Goal: Task Accomplishment & Management: Manage account settings

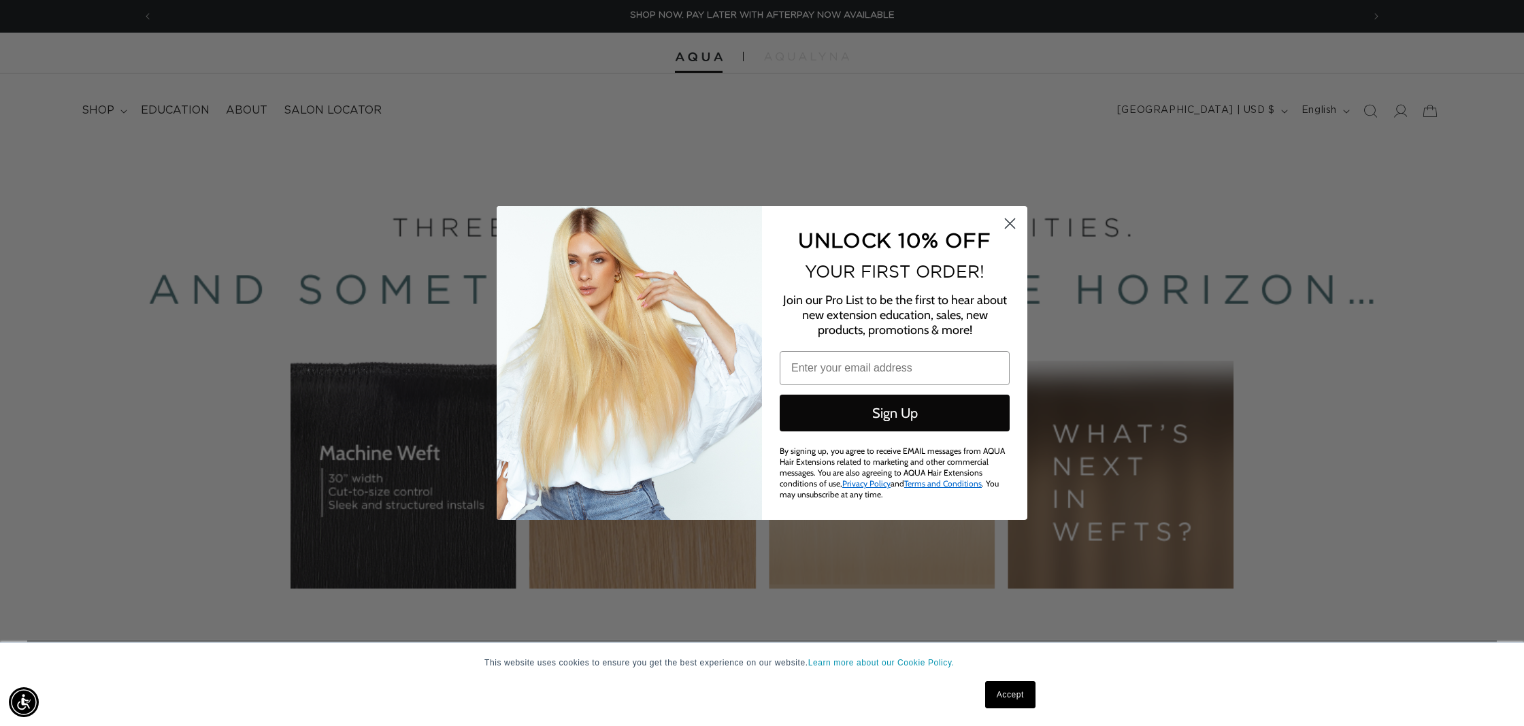
click at [1012, 229] on icon "Close dialog" at bounding box center [1011, 224] width 10 height 10
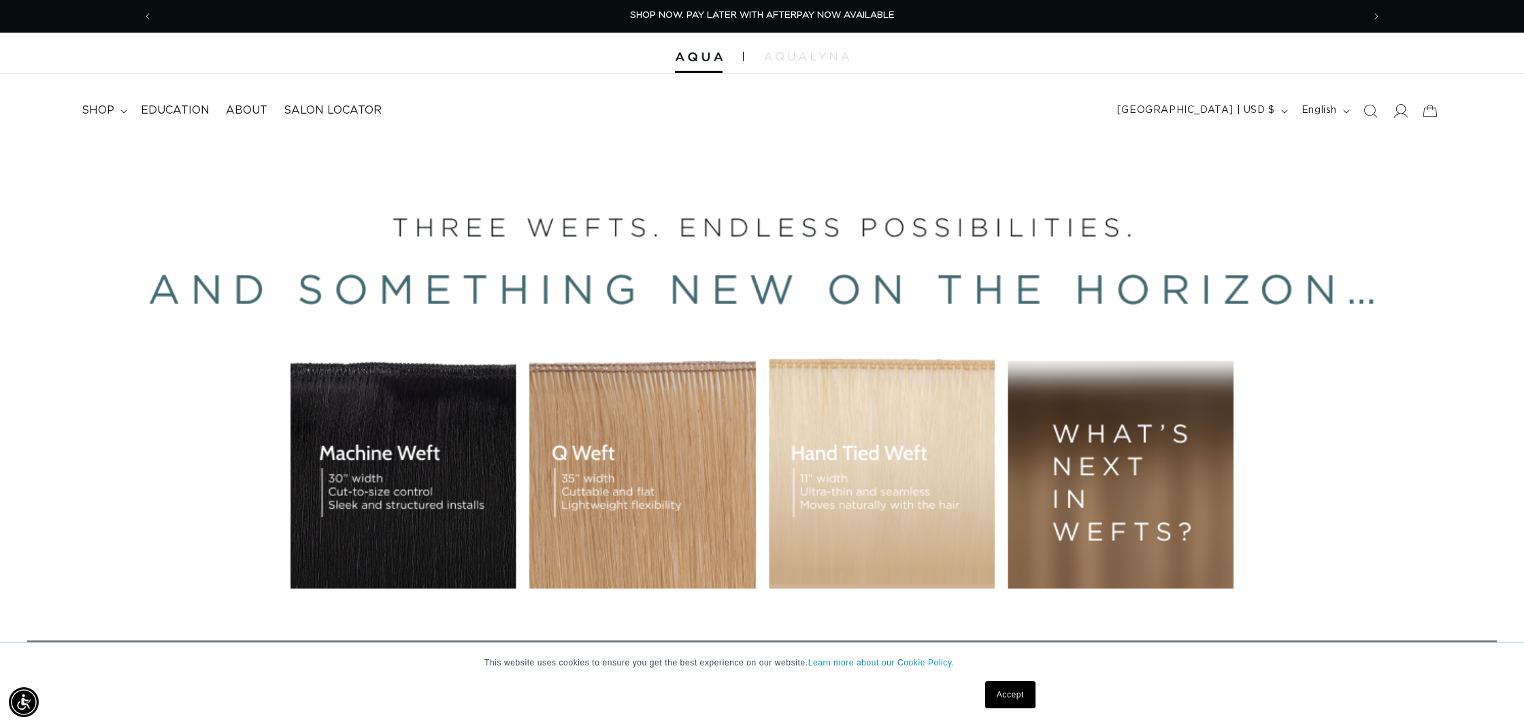
click at [1410, 108] on span at bounding box center [1400, 111] width 30 height 30
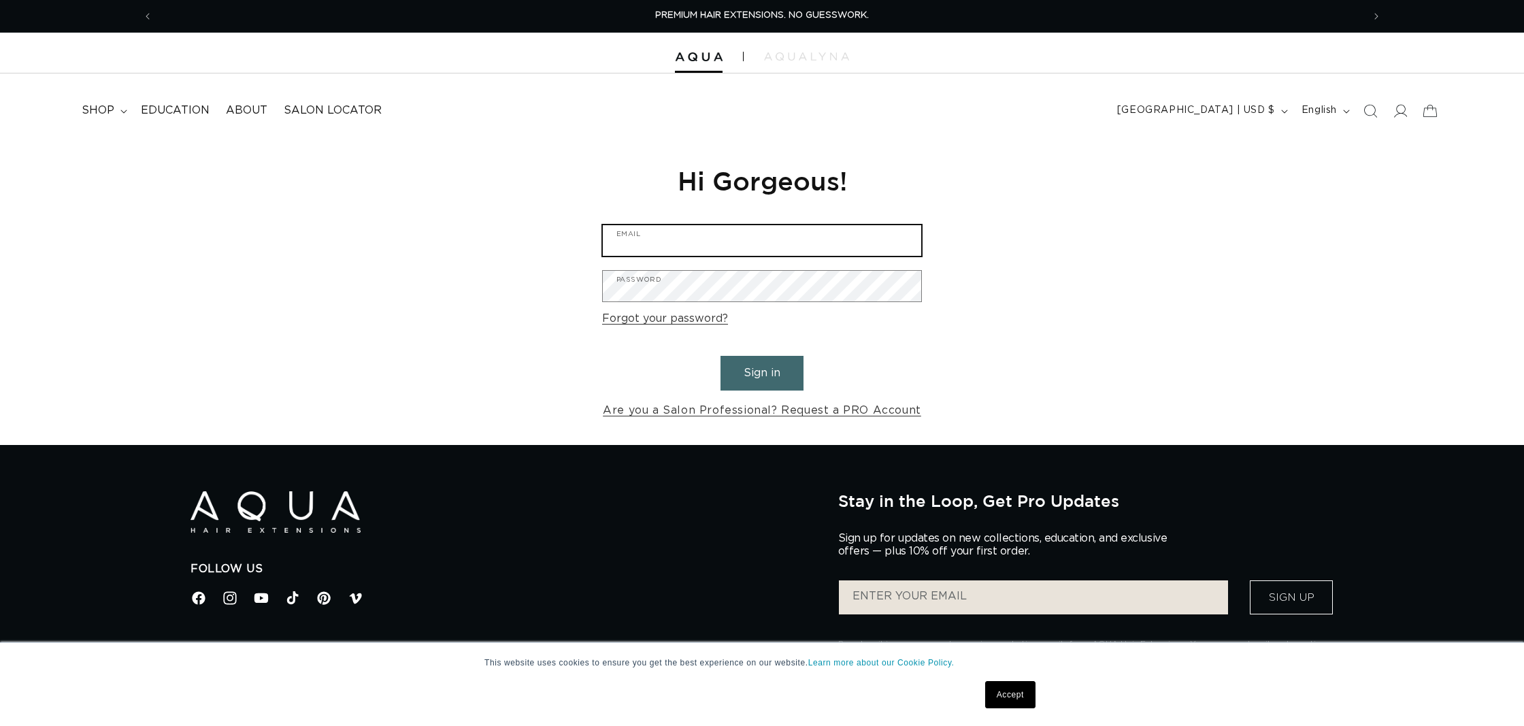
click at [625, 234] on input "Email" at bounding box center [762, 240] width 318 height 31
type input "alessandra.maioranox3@gmail.com"
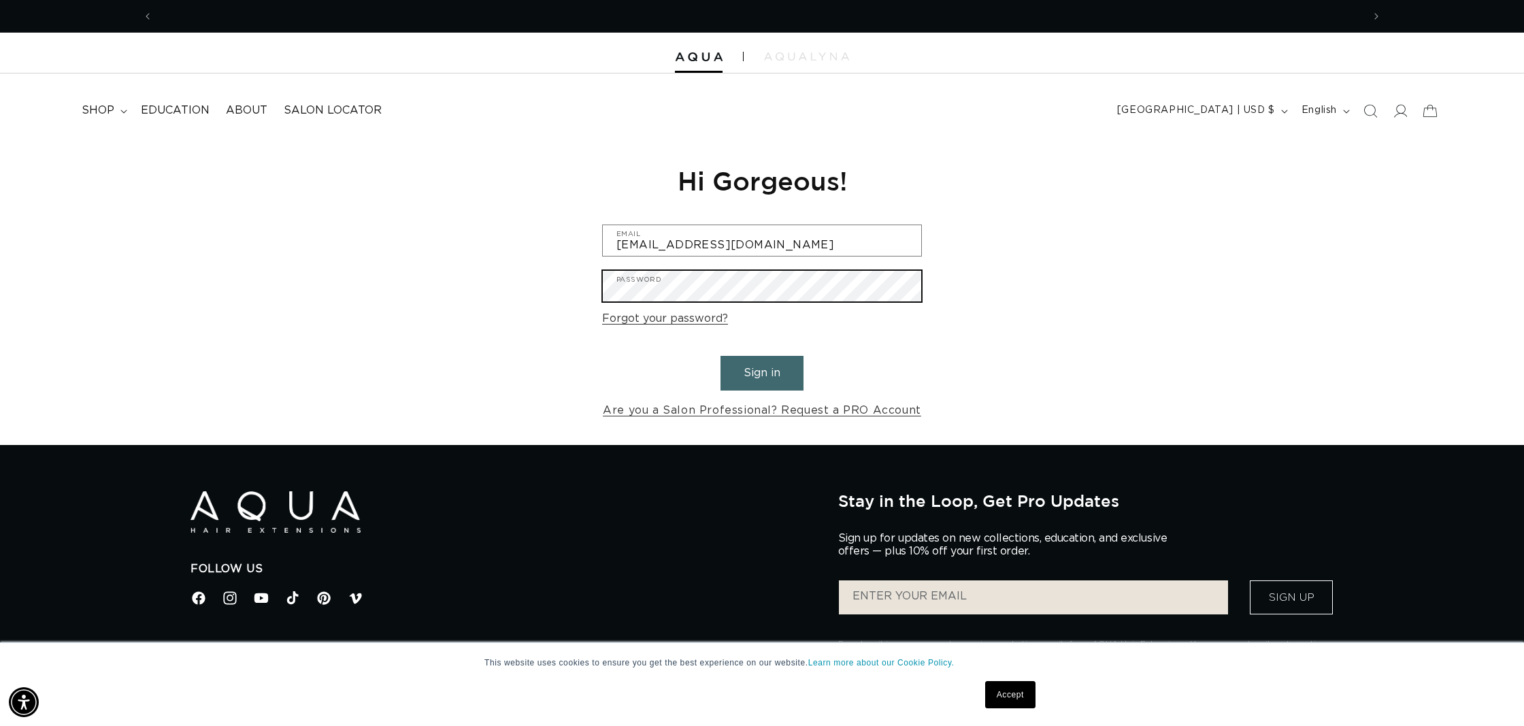
scroll to position [0, 1210]
click at [762, 371] on button "Sign in" at bounding box center [762, 373] width 83 height 35
